Goal: Communication & Community: Answer question/provide support

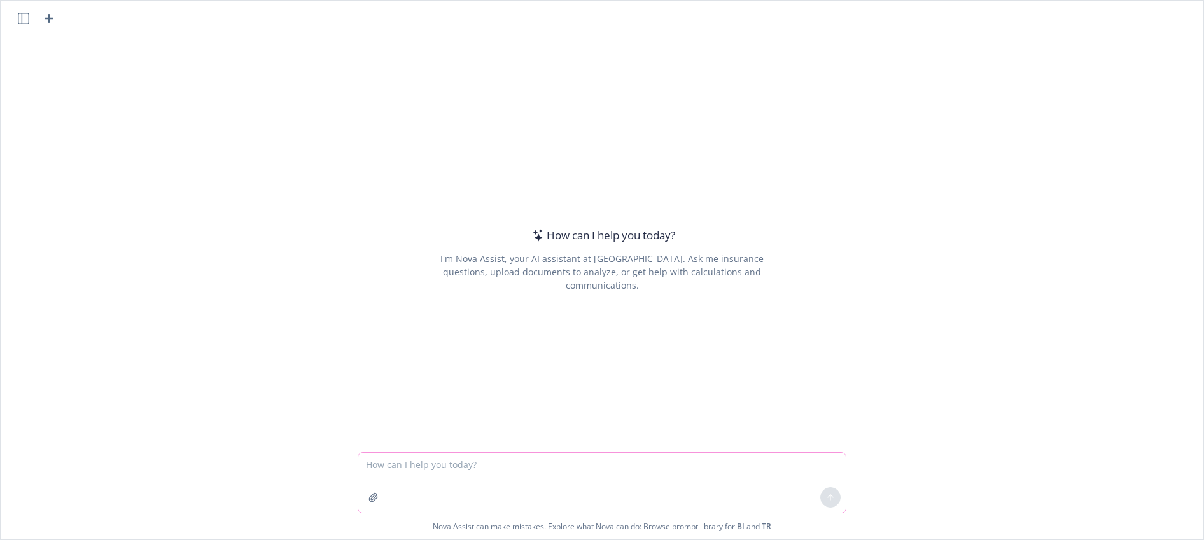
paste textarea "2026 COMMUNICATIONS Open Enrollment Postcard & Wallet Card FIRST DRAFT DUE DATE…"
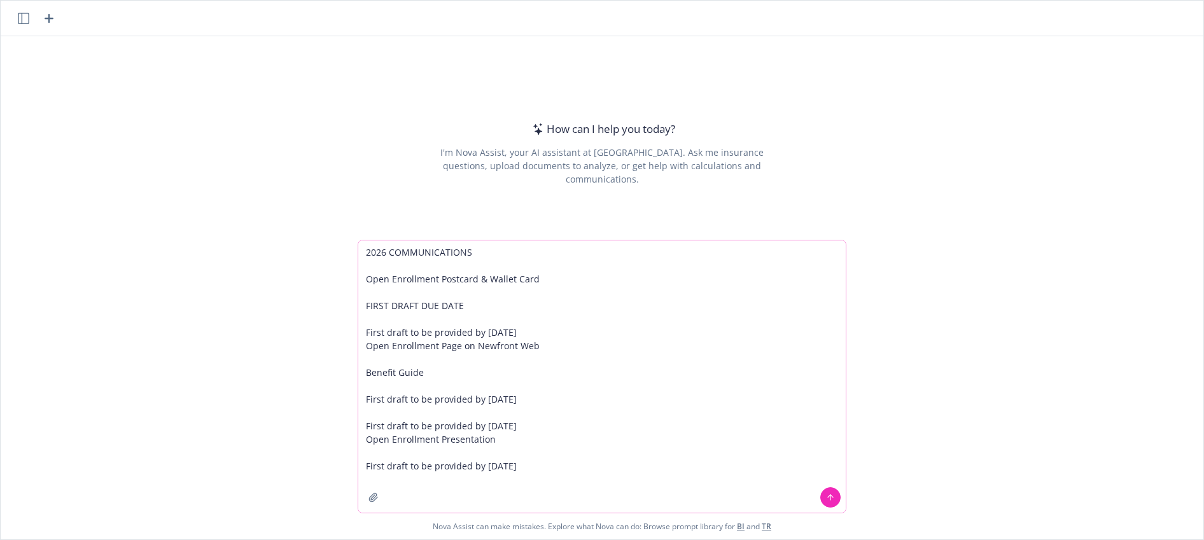
drag, startPoint x: 494, startPoint y: 256, endPoint x: 328, endPoint y: 249, distance: 165.6
click at [328, 249] on div "2026 COMMUNICATIONS Open Enrollment Postcard & Wallet Card FIRST DRAFT DUE DATE…" at bounding box center [602, 390] width 1203 height 300
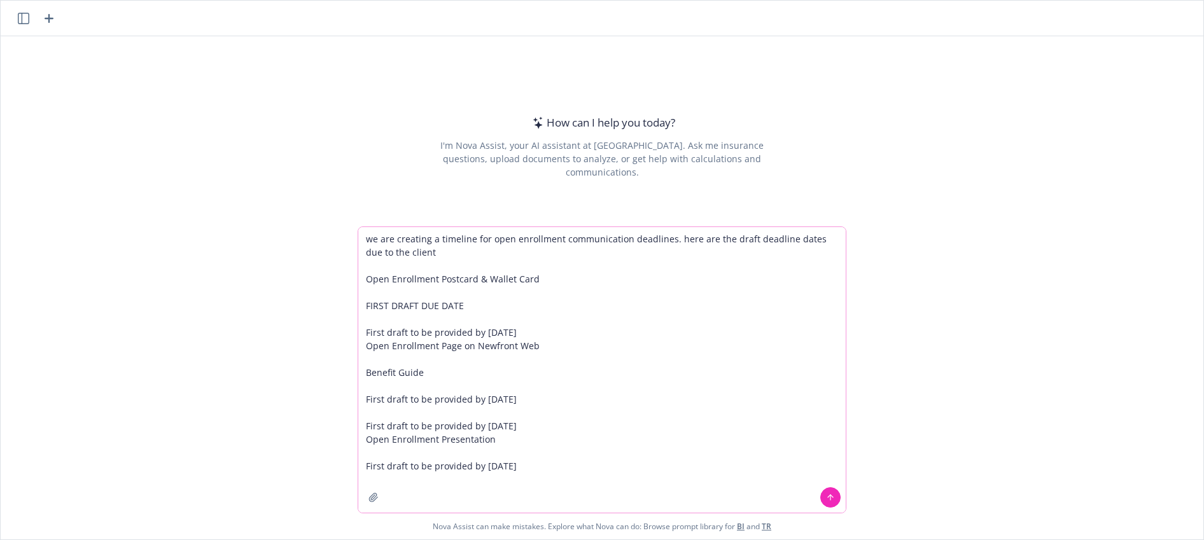
click at [722, 236] on textarea "we are creating a timeline for open enrollment communication deadlines. here ar…" at bounding box center [601, 370] width 487 height 286
type textarea "we are creating a timeline for open enrollment communication deadlines. here ar…"
click at [527, 254] on textarea "we are creating a timeline for open enrollment communication deadlines. here ar…" at bounding box center [601, 370] width 487 height 286
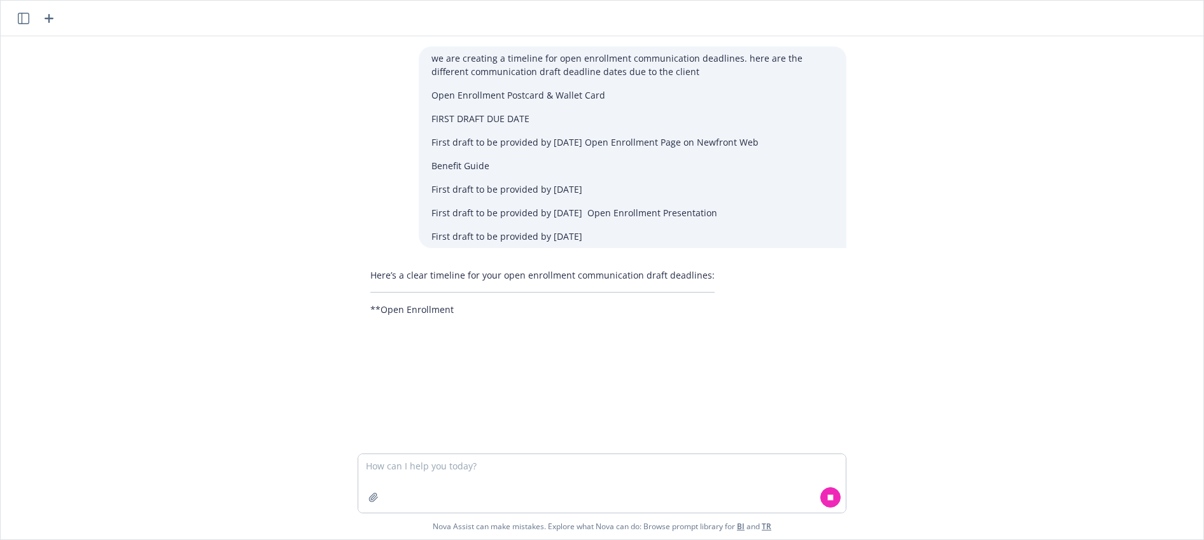
click at [610, 93] on p "Open Enrollment Postcard & Wallet Card" at bounding box center [632, 94] width 402 height 13
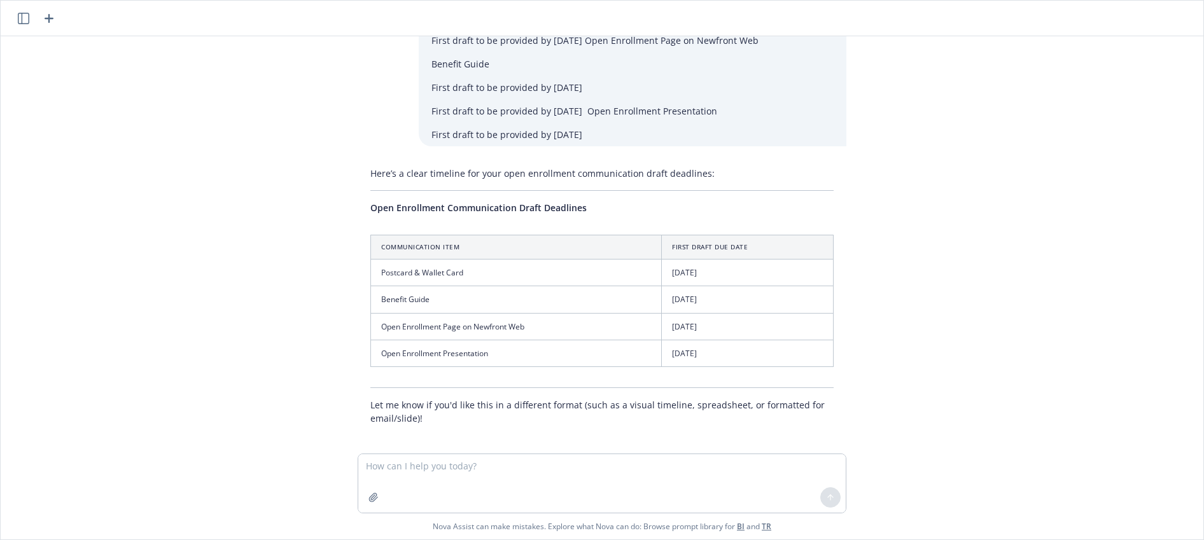
scroll to position [109, 0]
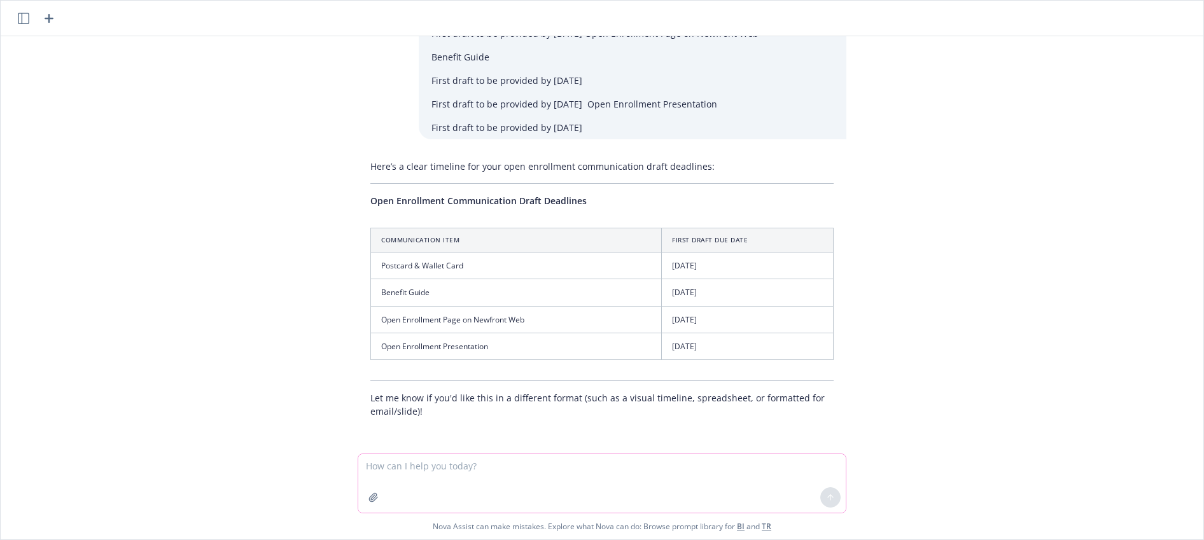
click at [507, 476] on textarea at bounding box center [601, 483] width 487 height 59
click at [415, 468] on textarea "now create an internal" at bounding box center [601, 483] width 487 height 60
click at [456, 468] on textarea "now create internal" at bounding box center [601, 483] width 487 height 60
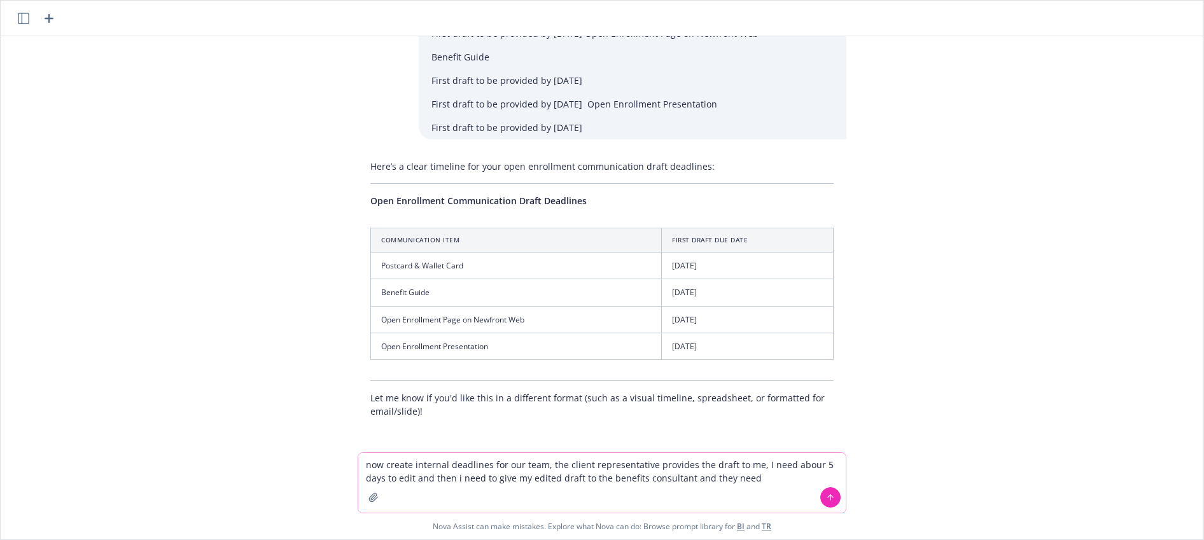
click at [814, 463] on textarea "now create internal deadlines for our team, the client representative provides …" at bounding box center [601, 483] width 487 height 60
click at [786, 477] on textarea "now create internal deadlines for our team, the client representative provides …" at bounding box center [601, 483] width 487 height 60
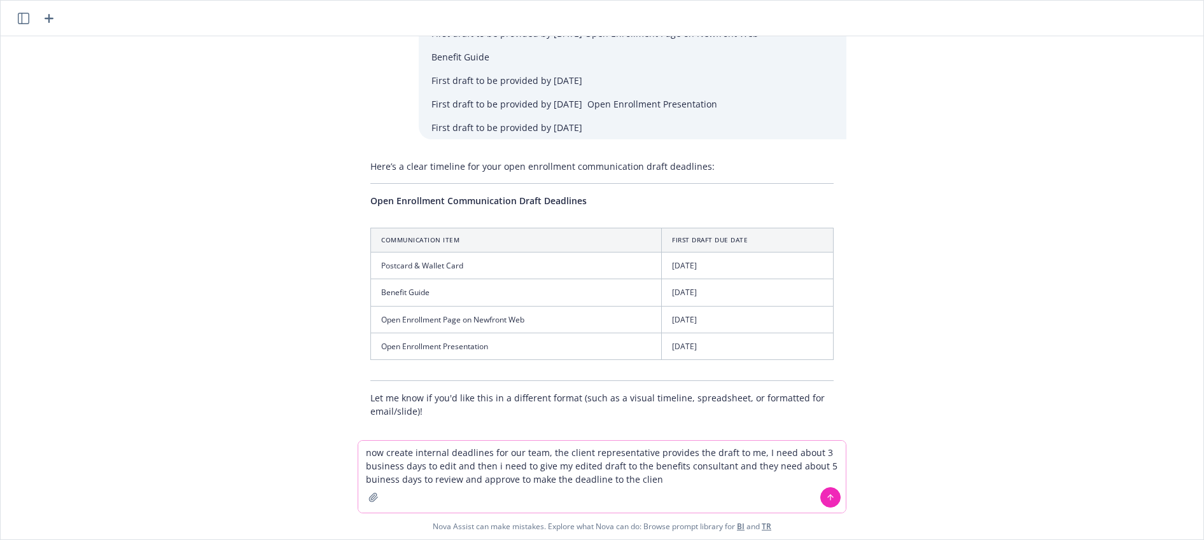
type textarea "now create internal deadlines for our team, the client representative provides …"
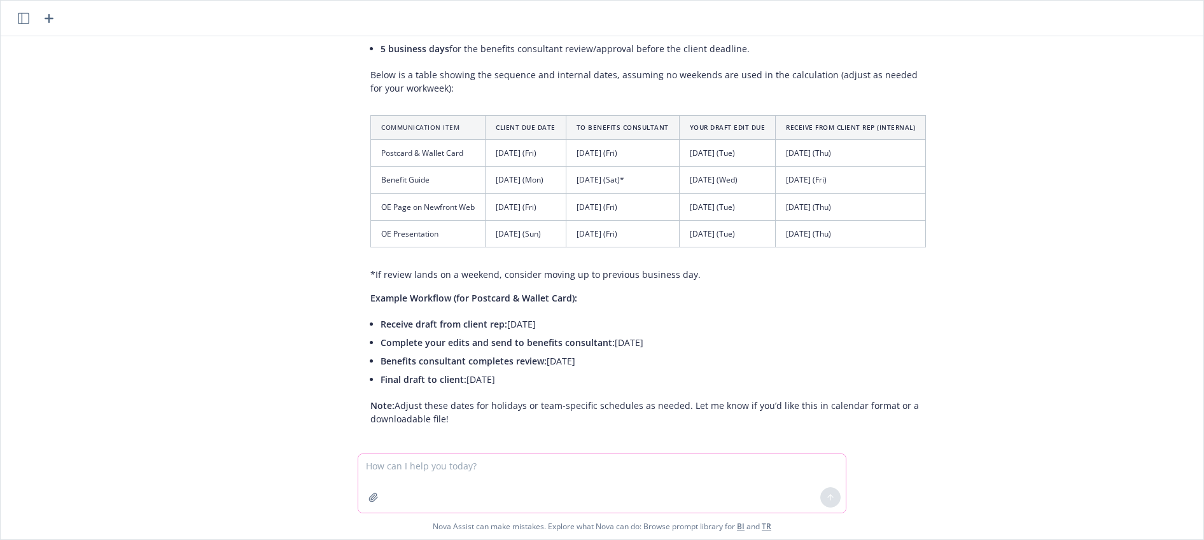
scroll to position [645, 0]
click at [494, 464] on textarea at bounding box center [601, 483] width 487 height 59
type textarea "the benefits consultant has until the due date to the client, so work backwords…"
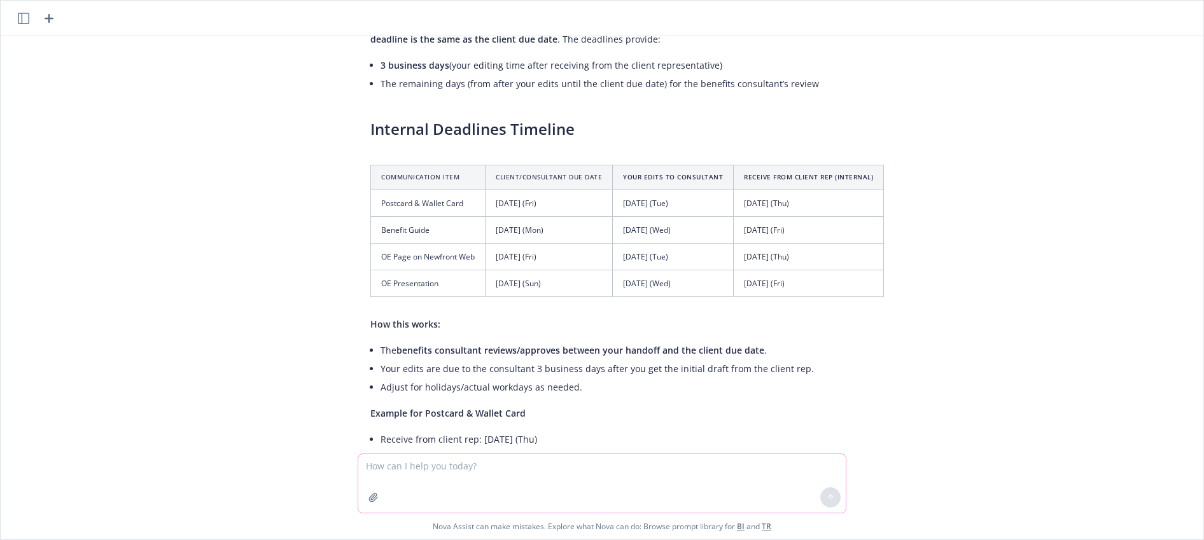
scroll to position [1209, 0]
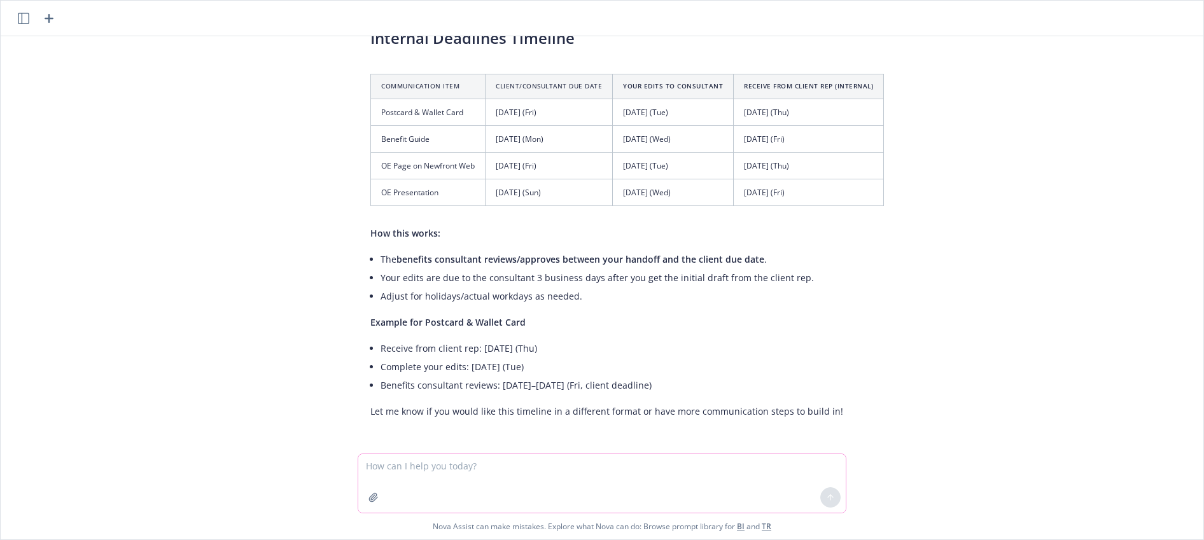
click at [525, 477] on textarea at bounding box center [601, 483] width 487 height 59
drag, startPoint x: 473, startPoint y: 463, endPoint x: 326, endPoint y: 445, distance: 147.3
click at [326, 445] on div "we are creating a timeline for open enrollment communication deadlines. here ar…" at bounding box center [602, 287] width 1203 height 503
type textarea "[DATE] is a [DATE]"
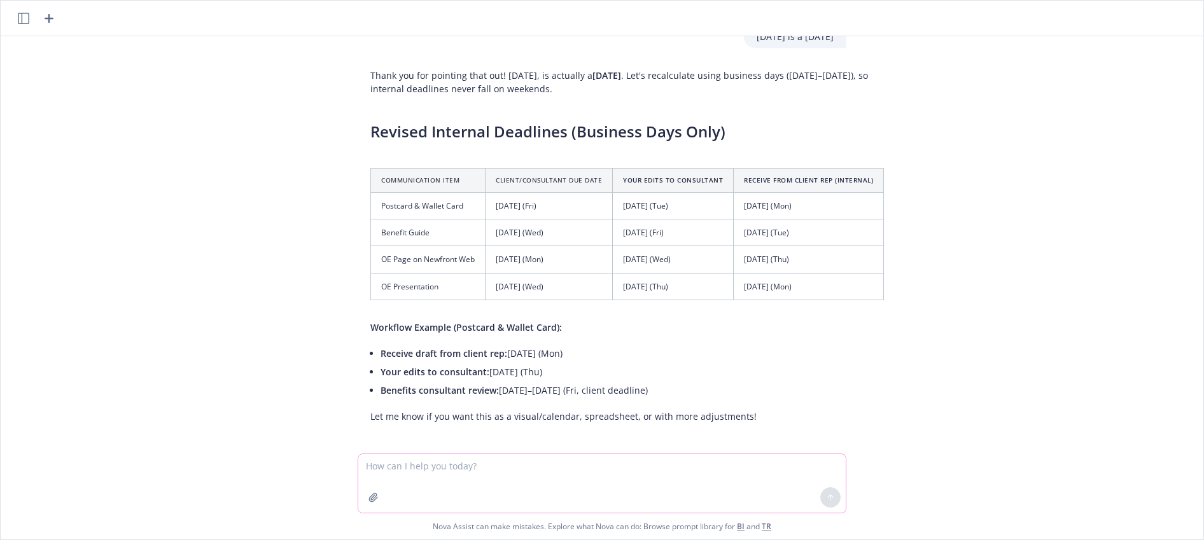
scroll to position [1628, 0]
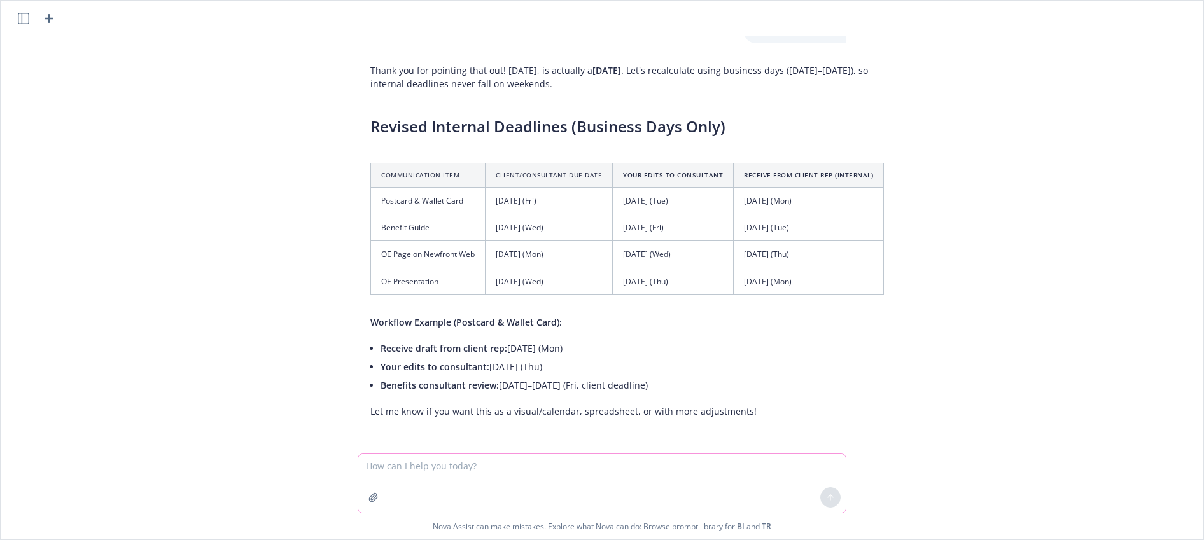
click at [651, 465] on textarea at bounding box center [601, 483] width 487 height 59
type textarea "[DATE] is a [DATE]"
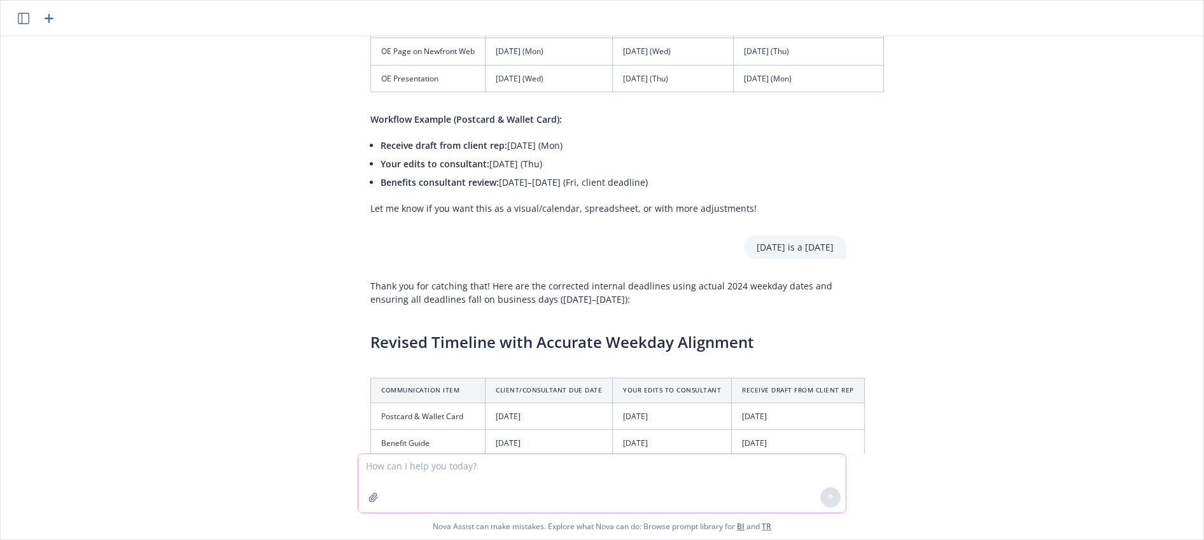
scroll to position [1598, 0]
